Goal: Information Seeking & Learning: Learn about a topic

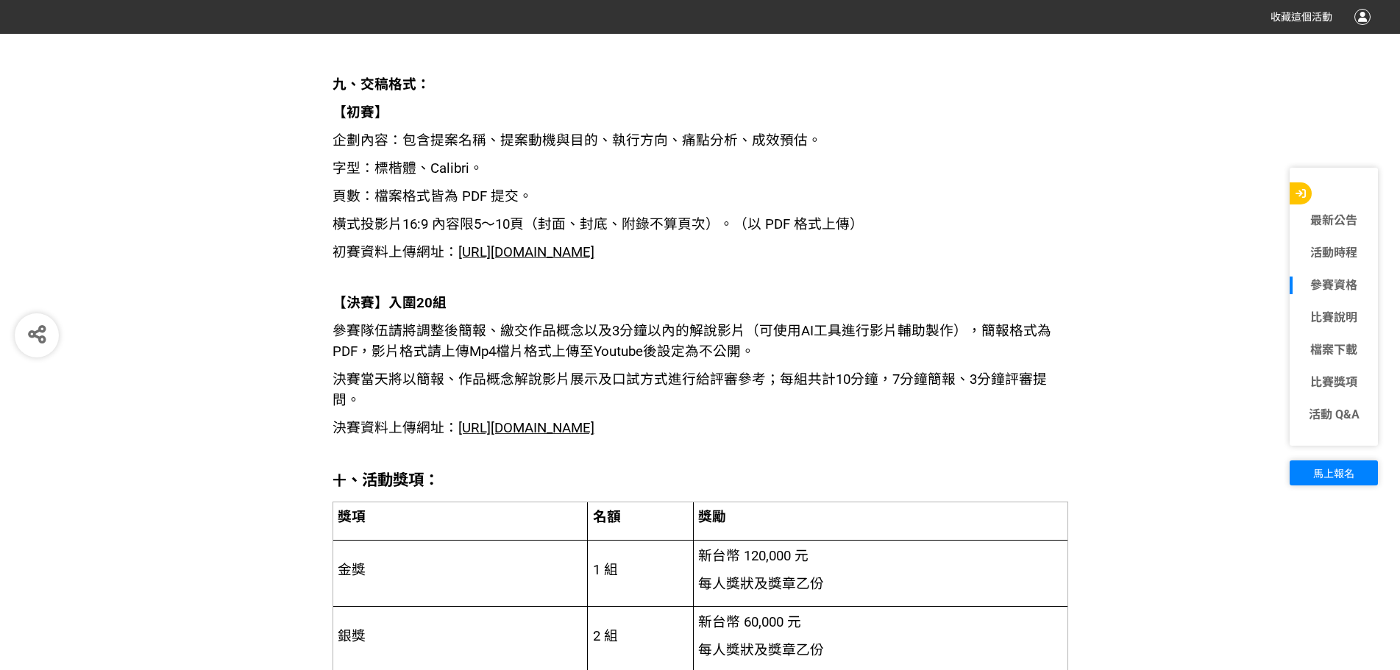
scroll to position [2428, 0]
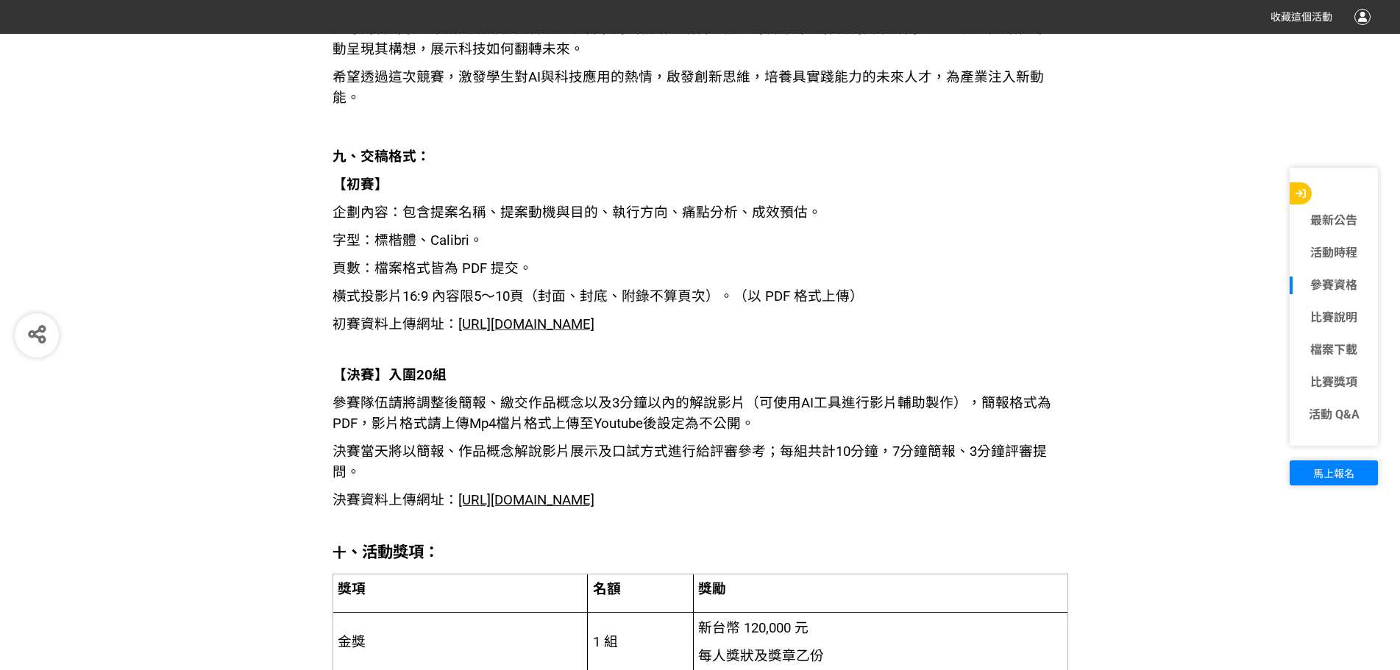
click at [629, 288] on span "橫式投影片16:9 內容限5～10頁（封面、封底、附錄不算頁次）。（以 PDF 格式上傳）" at bounding box center [598, 296] width 531 height 16
click at [594, 316] on span "https://contest.bhuntr.com/tw/pidafustar/home/?submit&contestGroupId=185258&con…" at bounding box center [526, 324] width 136 height 16
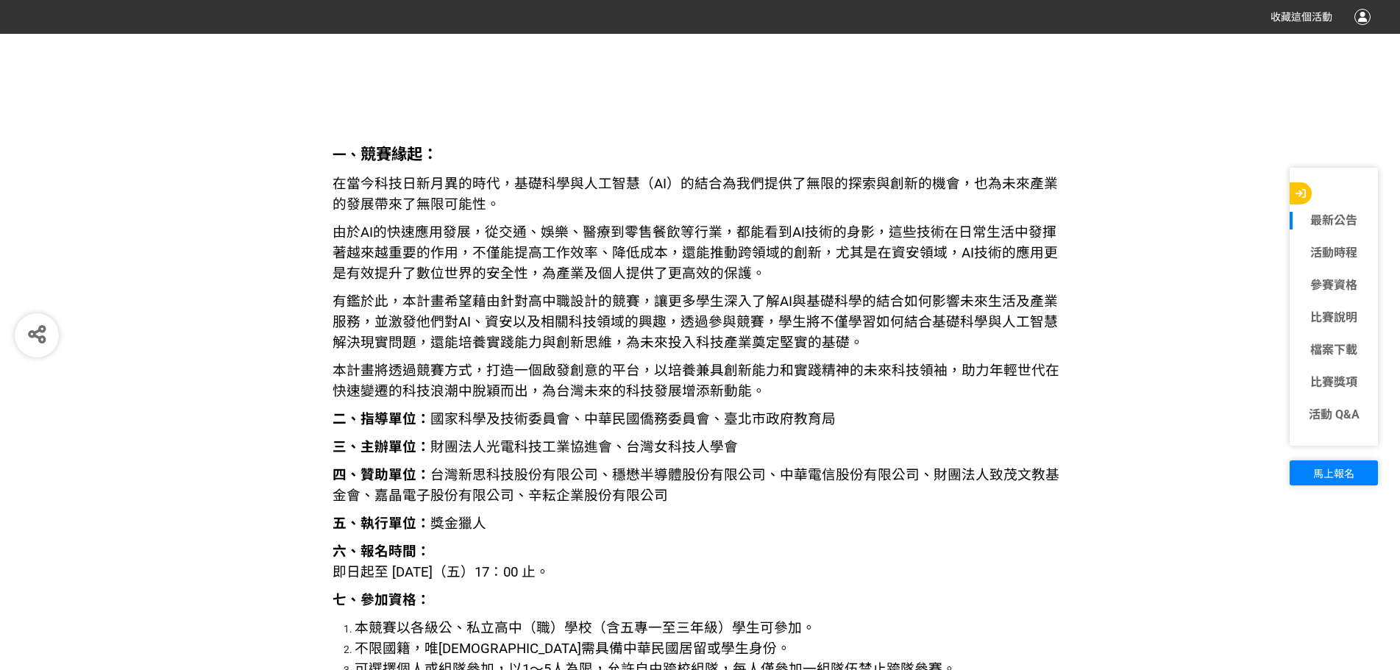
scroll to position [1619, 0]
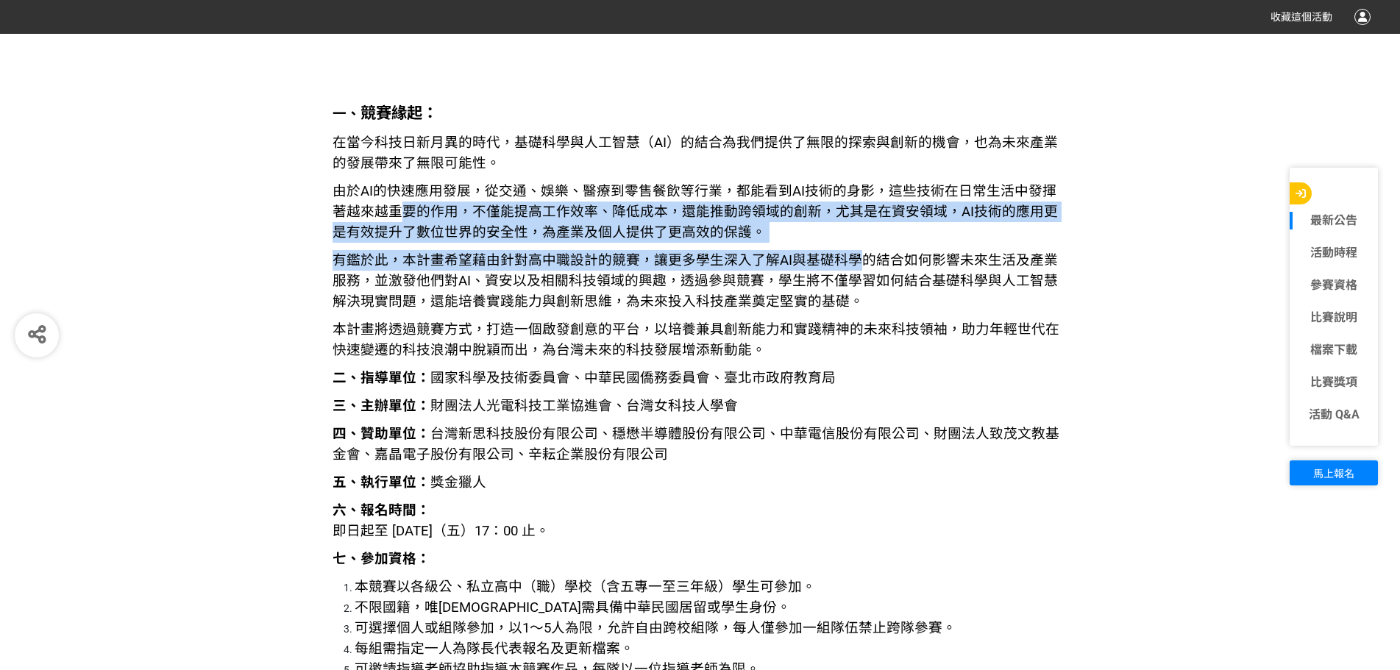
drag, startPoint x: 393, startPoint y: 205, endPoint x: 915, endPoint y: 261, distance: 524.6
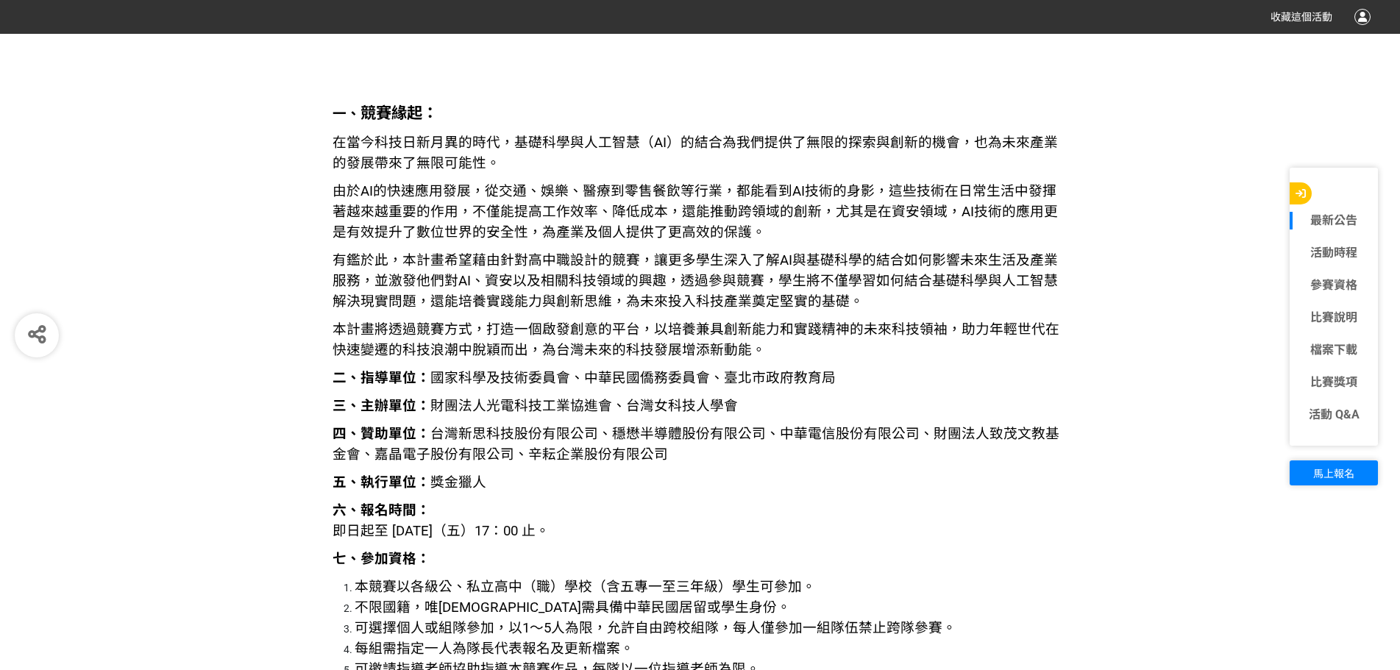
click at [915, 261] on span "有鑑於此，本計畫希望藉由針對高中職設計的競賽，讓更多學生深入了解AI與基礎科學的結合如何影響未來生活及產業服務，並激發他們對AI、資安以及相關科技領域的興趣，…" at bounding box center [695, 280] width 725 height 57
click at [884, 171] on p "在當今科技日新月異的時代，基礎科學與人工智慧（AI）的結合為我們提供了無限的探索與創新的機會，也為未來產業的發展帶來了無限可能性。" at bounding box center [701, 152] width 736 height 41
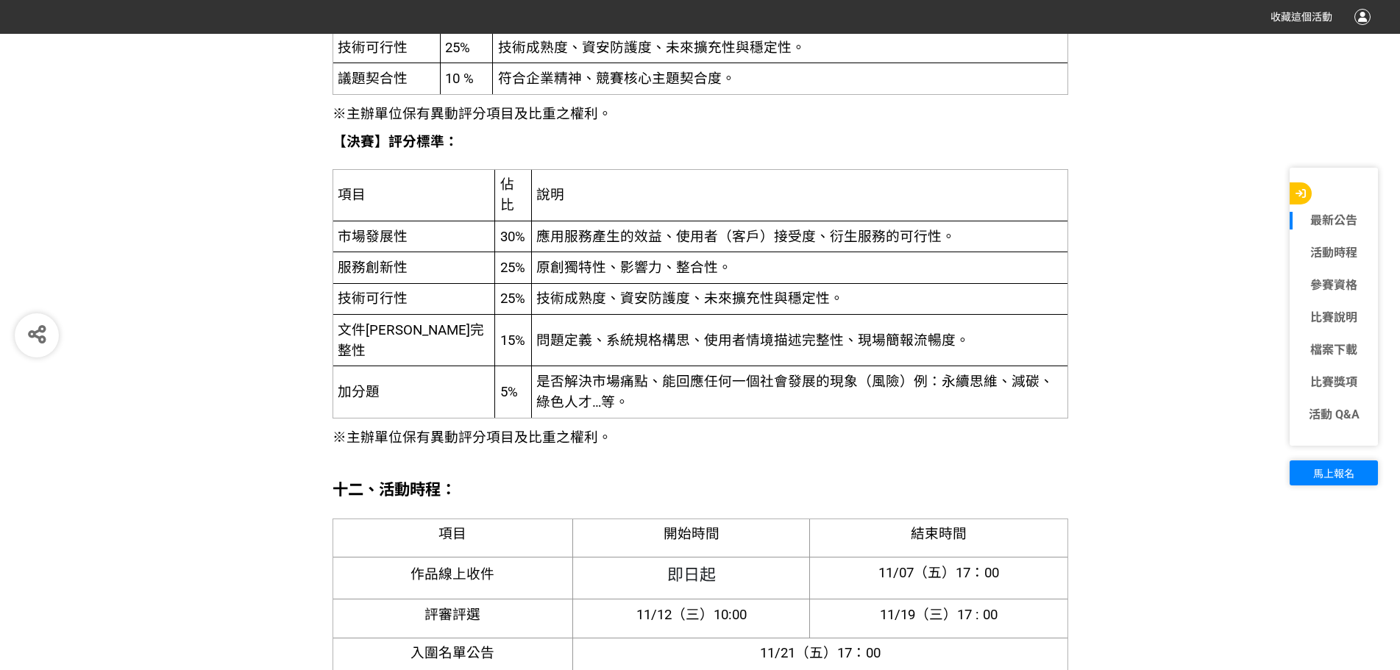
scroll to position [3605, 0]
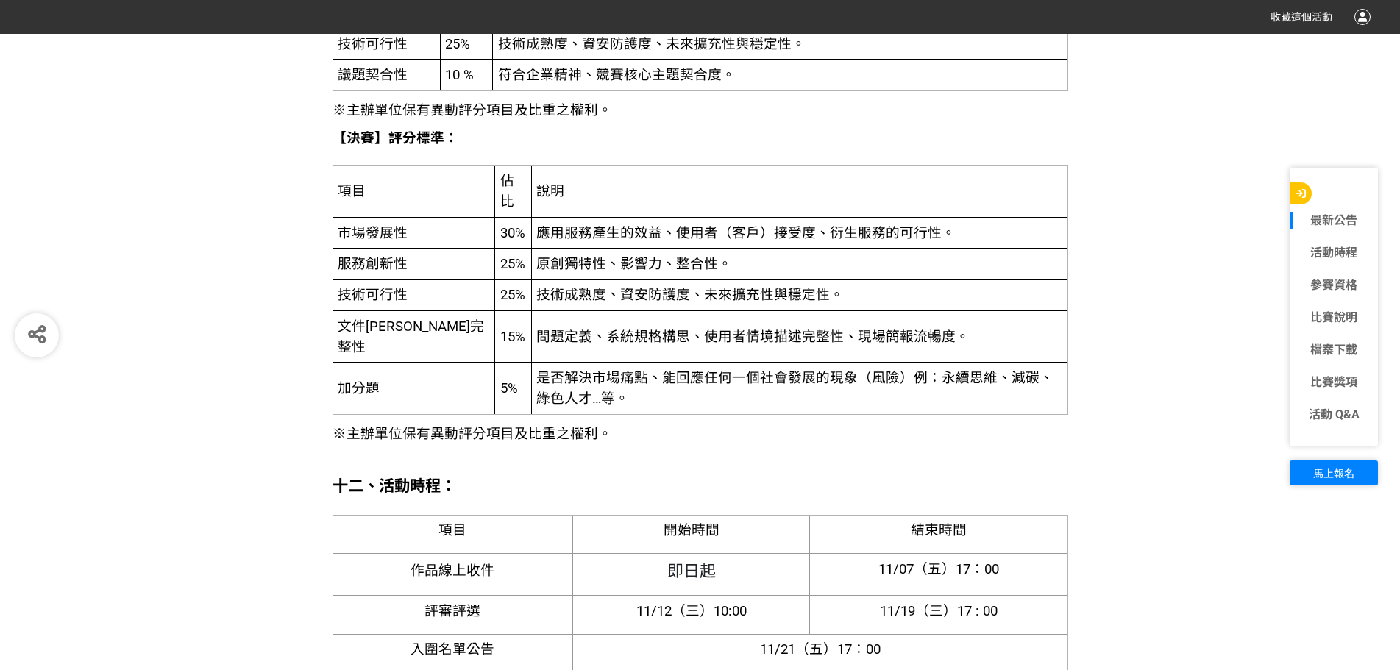
click at [531, 210] on td "說明" at bounding box center [799, 192] width 536 height 52
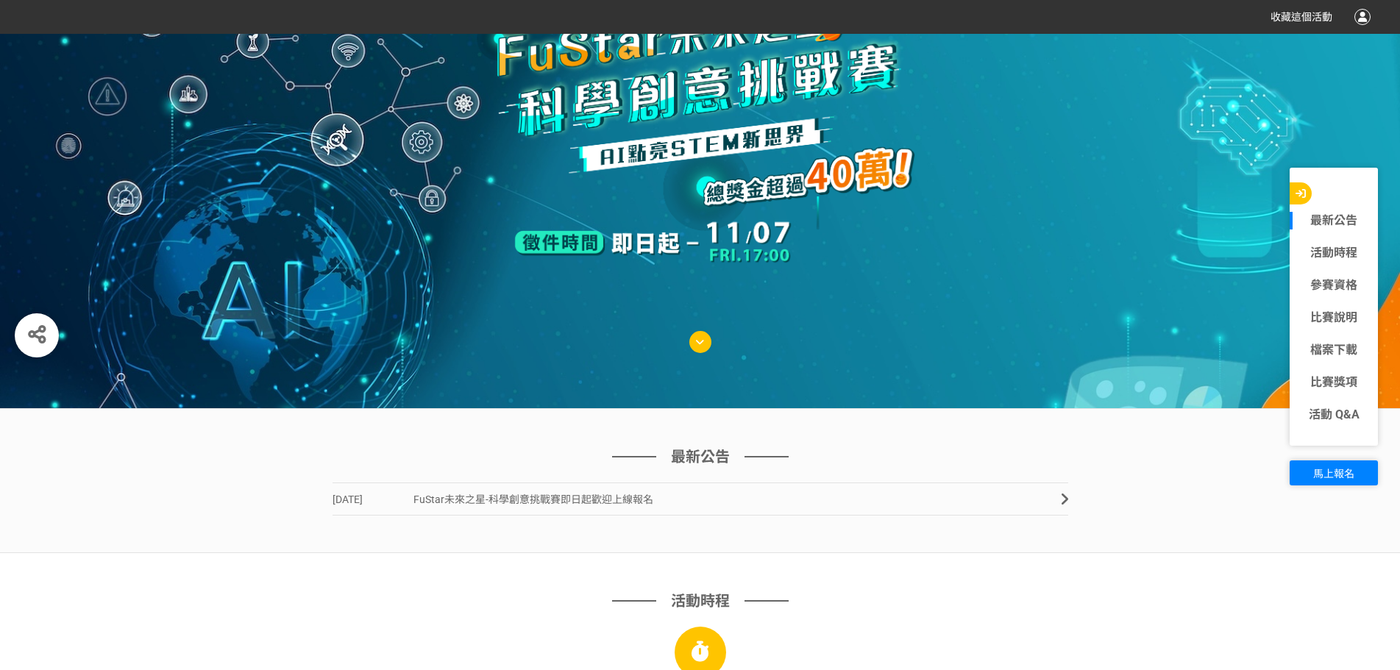
scroll to position [13, 0]
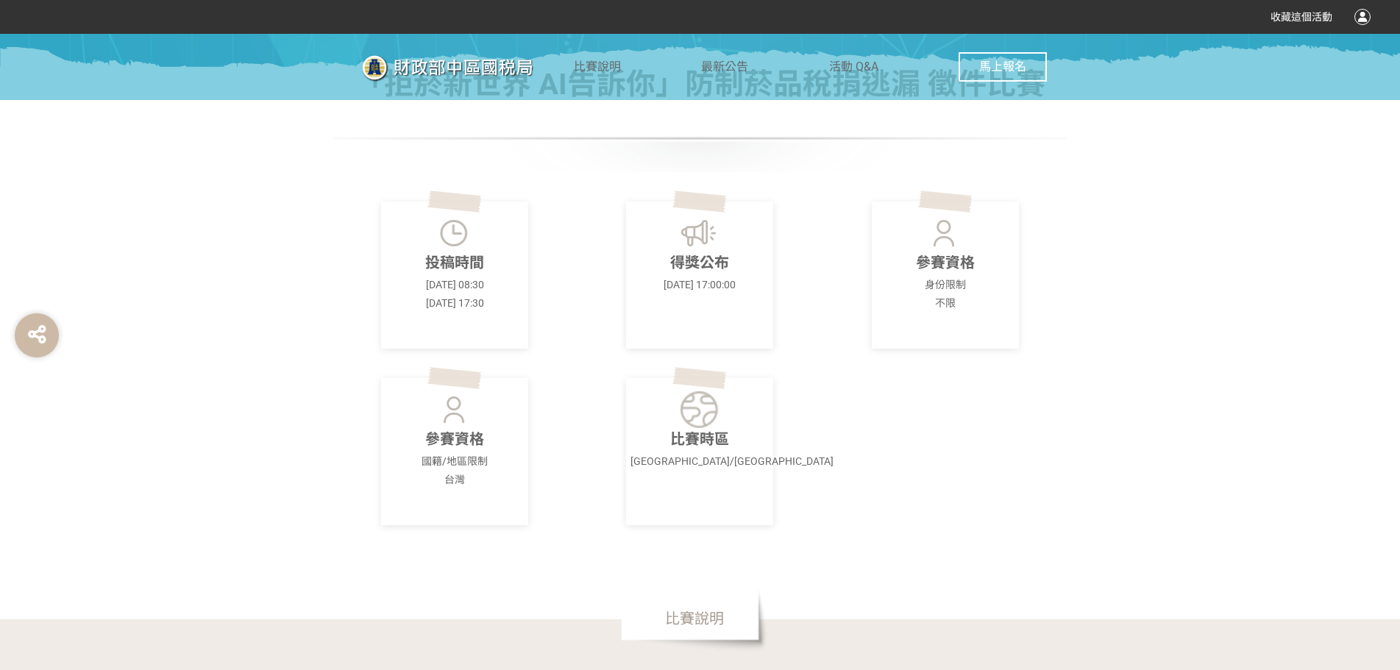
scroll to position [515, 0]
click at [487, 247] on div "投稿時間 [DATE] 08:30 [DATE] 17:30" at bounding box center [454, 273] width 147 height 147
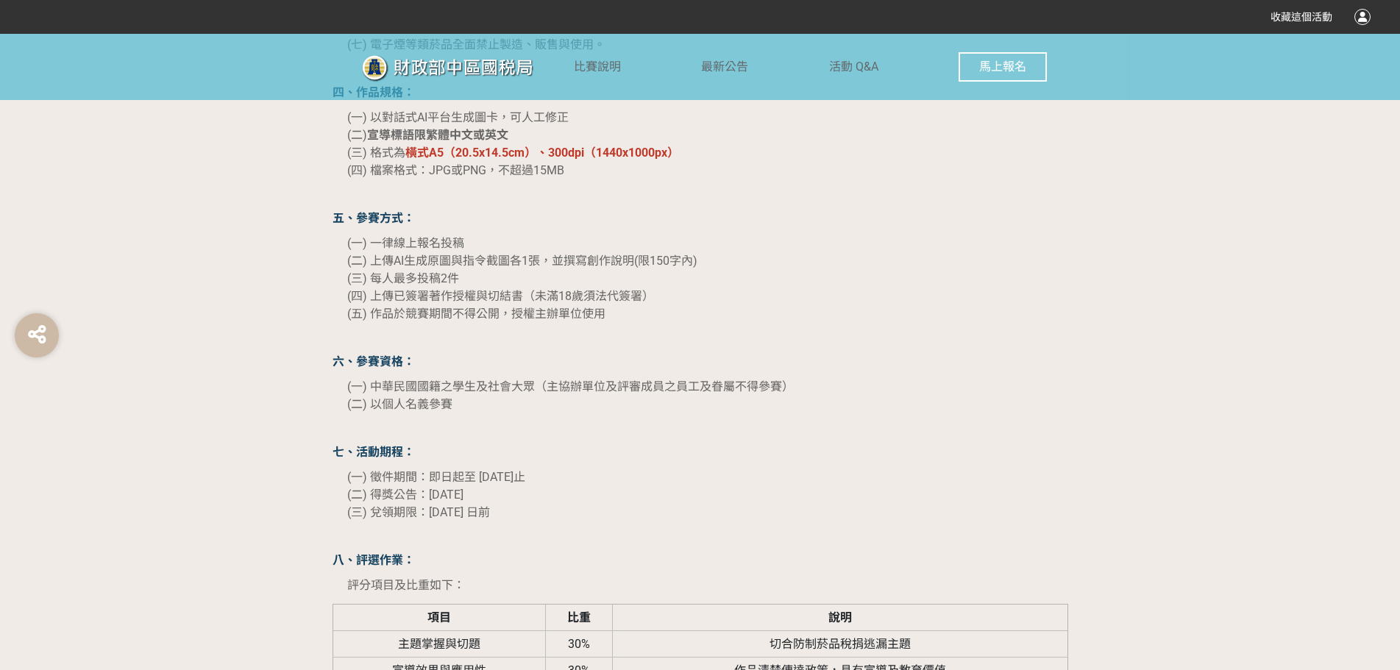
scroll to position [1692, 0]
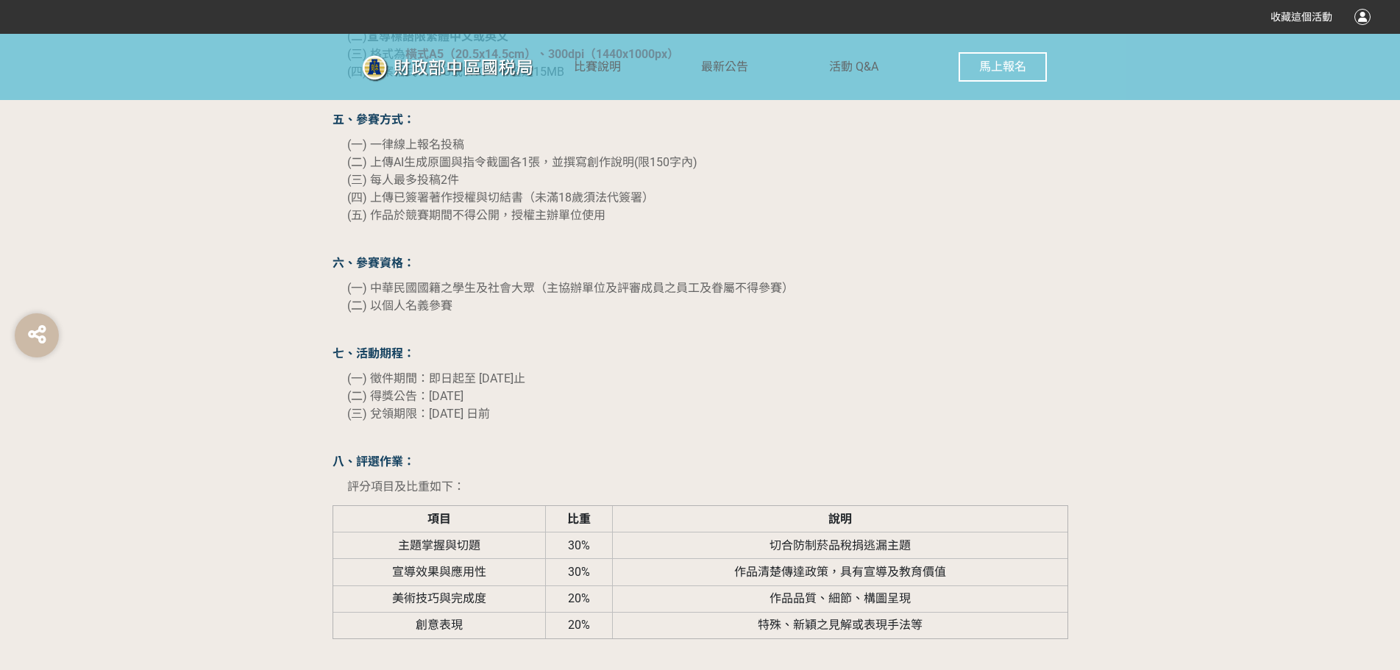
click at [504, 304] on p "(一) 中華民國國籍之學生及社會大眾（主協辦單位及評審成員之員工及眷屬不得參賽） (二) 以個人名義參賽" at bounding box center [707, 297] width 721 height 35
click at [430, 309] on span "(二) 以個人名義參賽" at bounding box center [399, 306] width 105 height 14
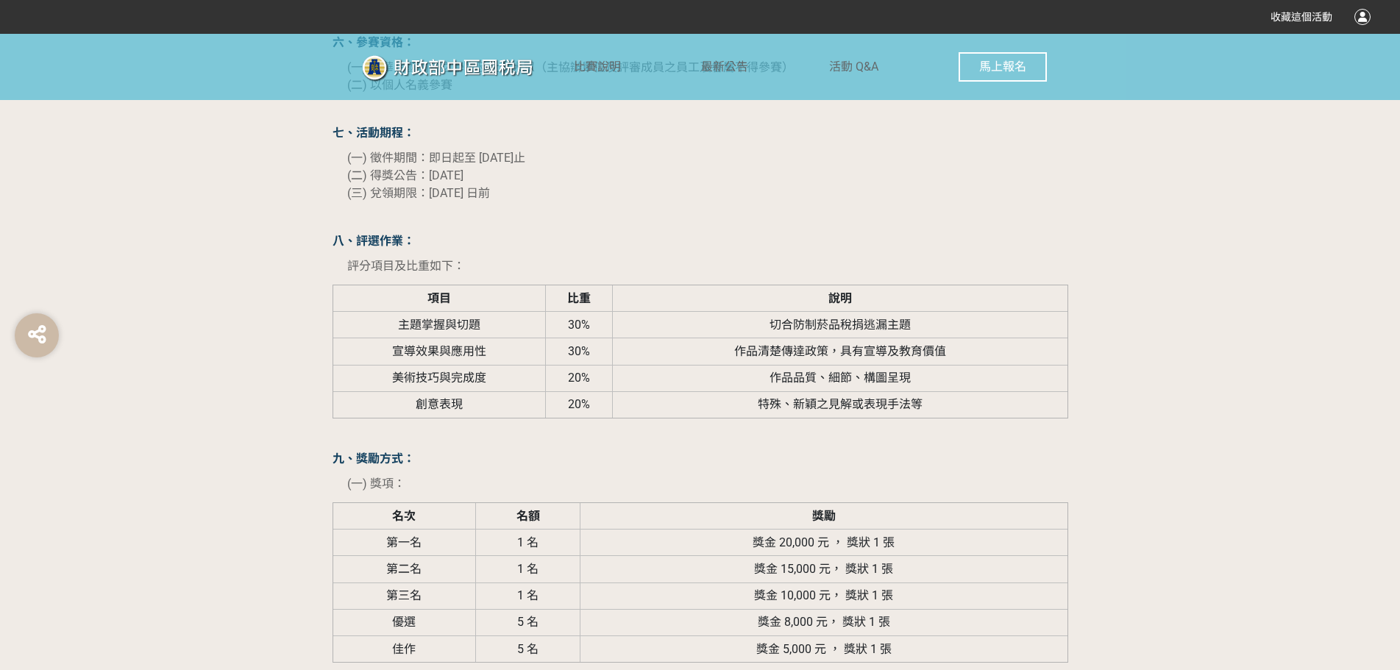
click at [846, 392] on td "特殊、新穎之見解或表現手法等" at bounding box center [839, 404] width 455 height 26
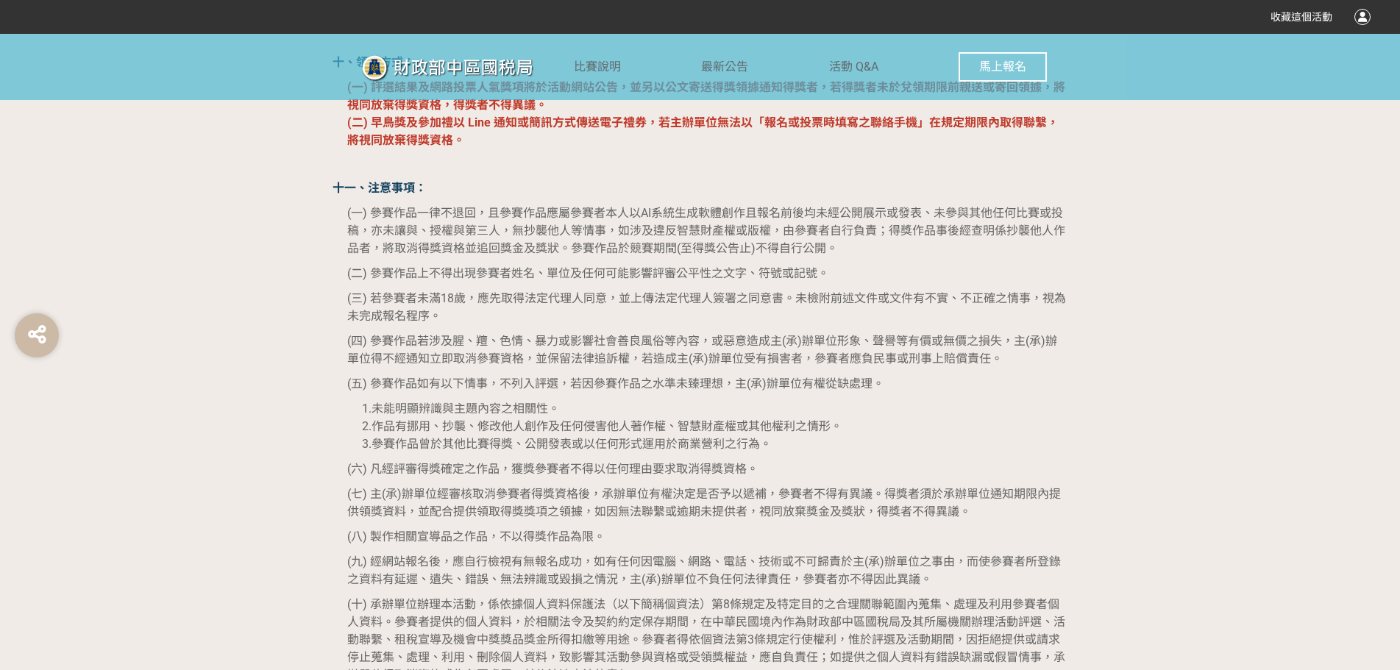
scroll to position [2796, 0]
